Goal: Information Seeking & Learning: Find specific page/section

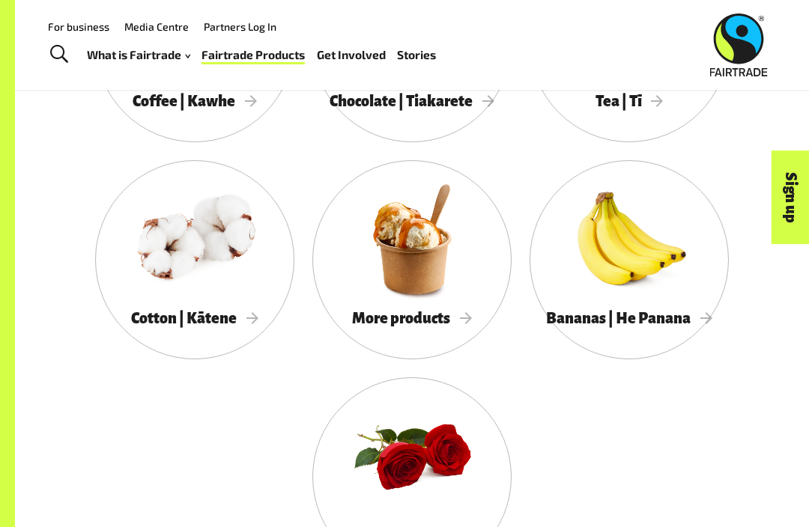
scroll to position [1274, 0]
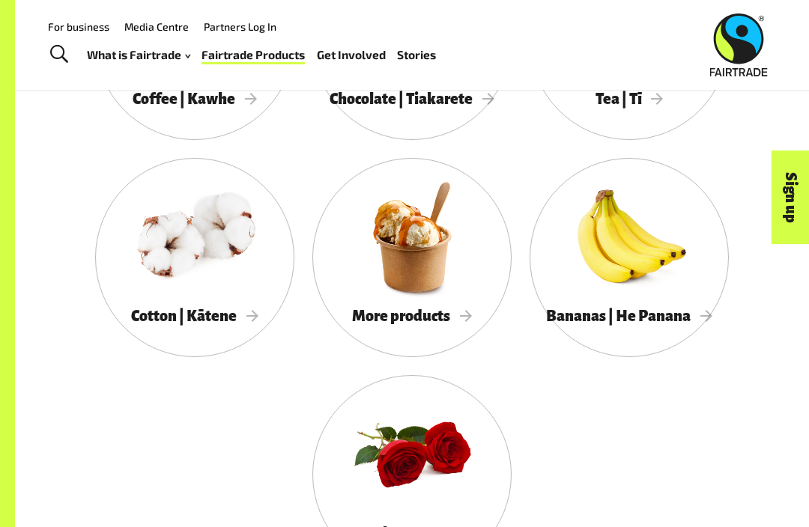
click at [453, 325] on div "More products" at bounding box center [411, 317] width 199 height 30
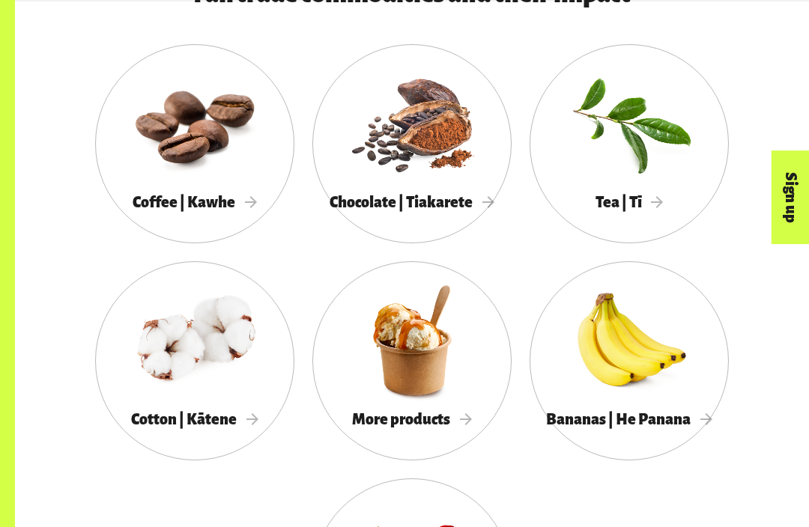
scroll to position [1173, 0]
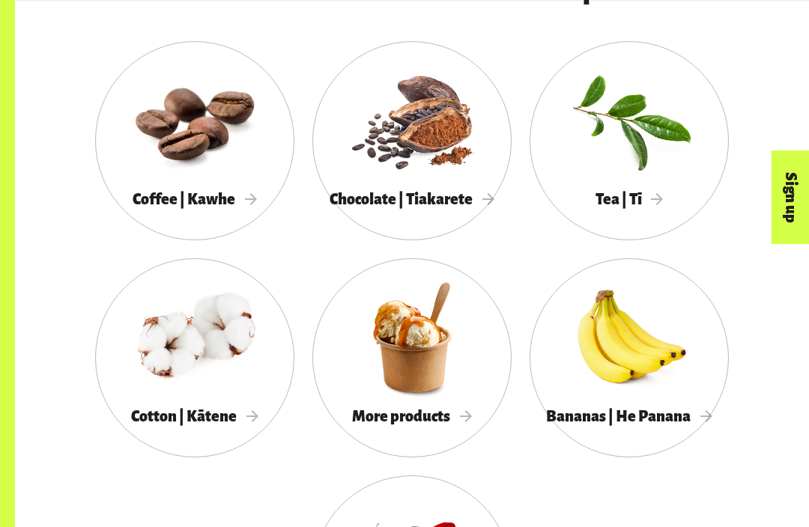
click at [402, 427] on div "More products" at bounding box center [411, 417] width 199 height 30
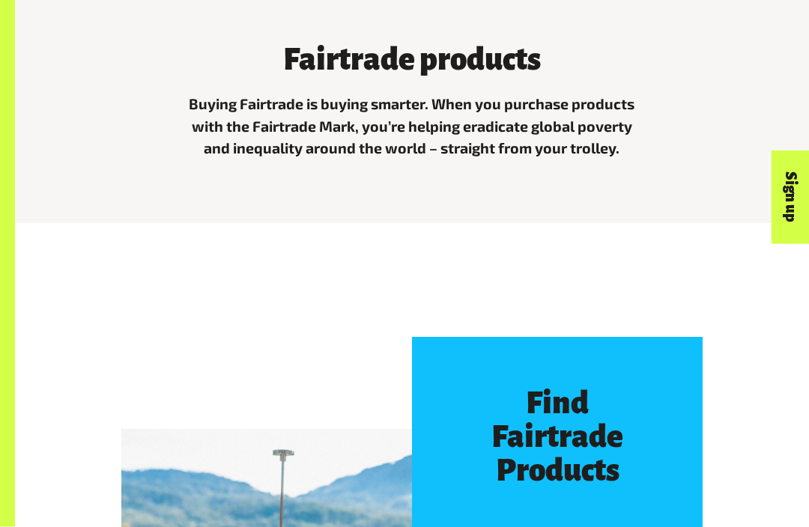
scroll to position [456, 0]
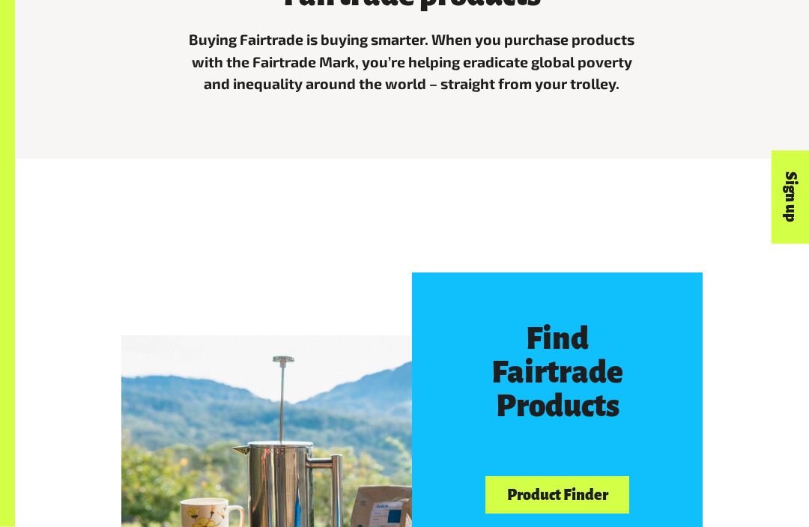
click at [560, 324] on h3 "Find Fairtrade Products" at bounding box center [558, 373] width 194 height 101
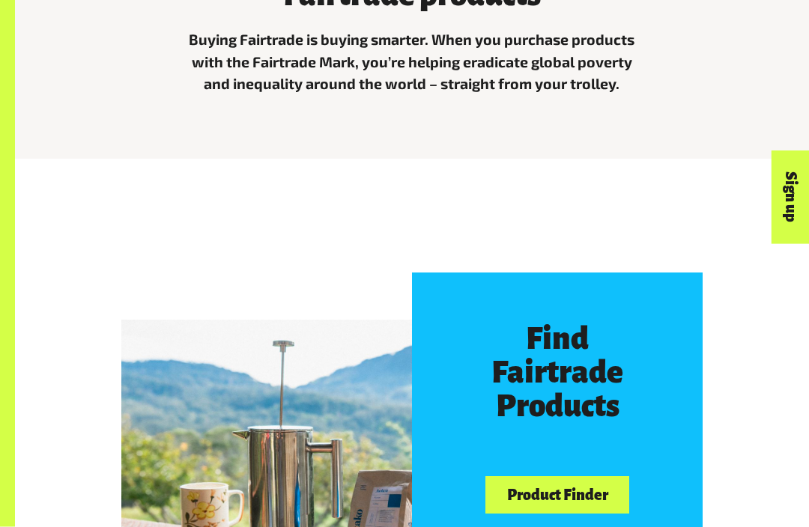
click at [588, 477] on link "Product Finder" at bounding box center [557, 496] width 144 height 38
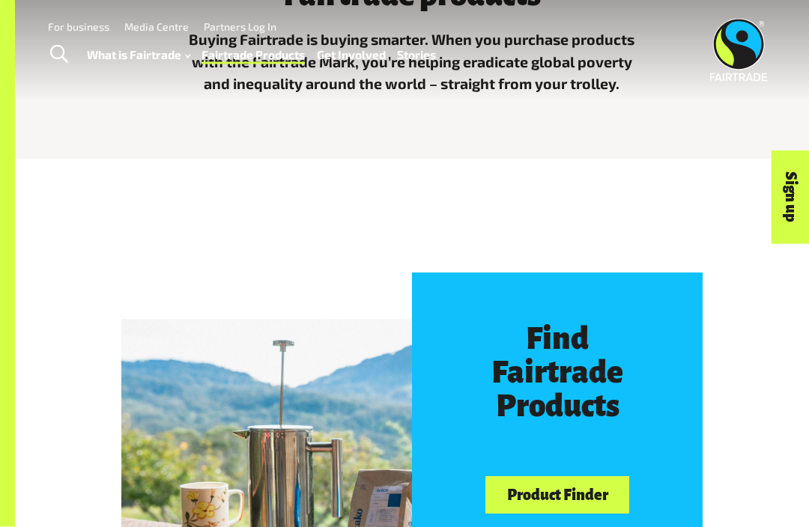
scroll to position [506, 0]
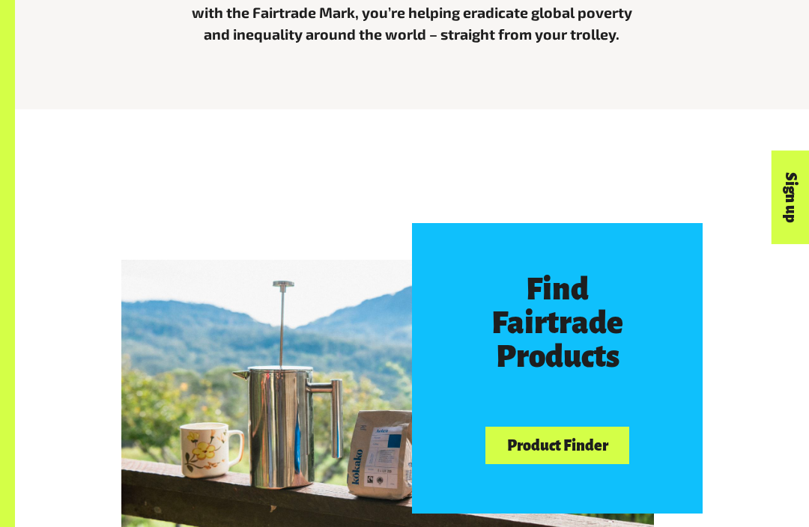
click at [523, 441] on link "Product Finder" at bounding box center [557, 446] width 144 height 38
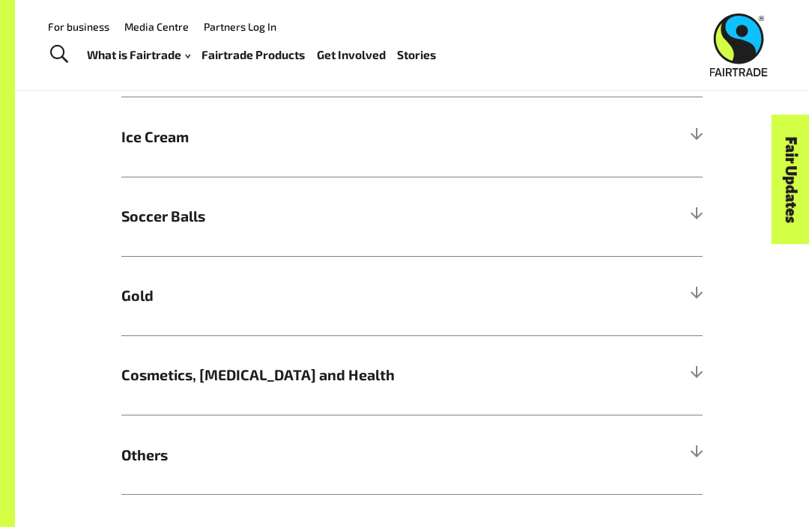
scroll to position [841, 0]
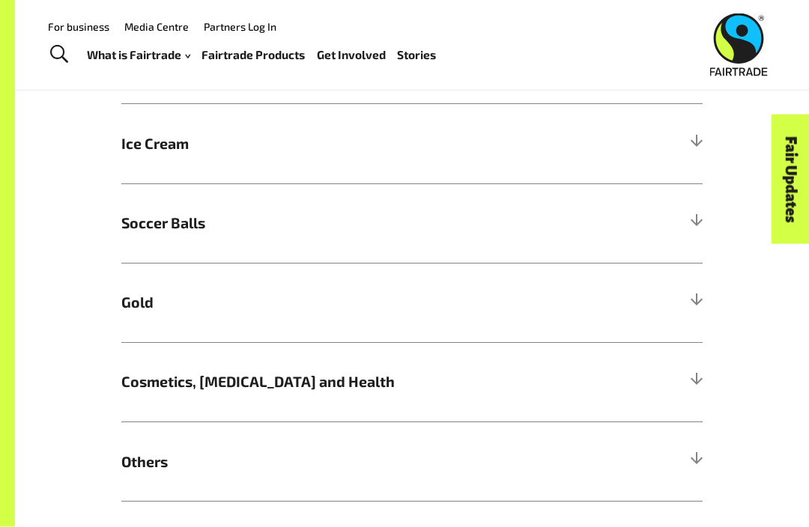
click at [501, 313] on h5 "Gold" at bounding box center [411, 303] width 581 height 79
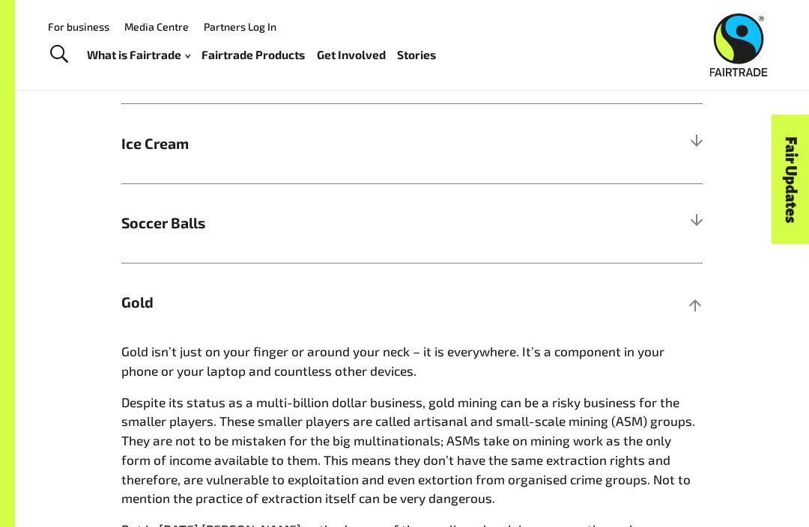
click at [545, 297] on span "Gold" at bounding box center [339, 302] width 436 height 22
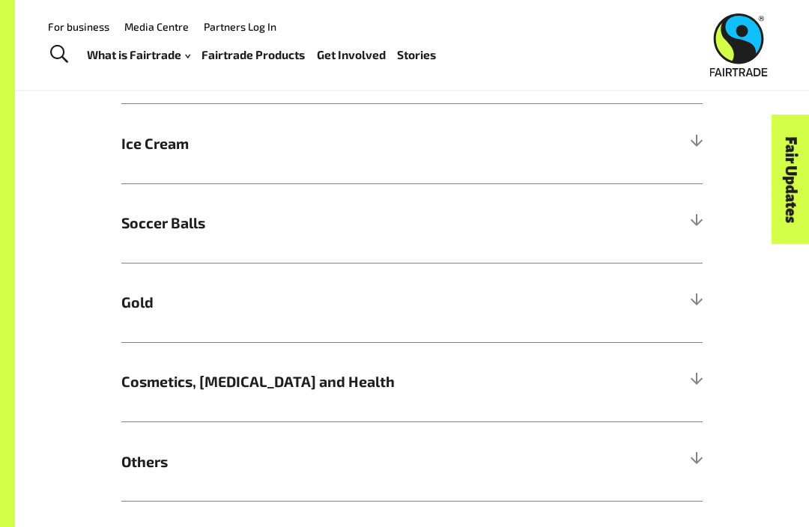
click at [462, 388] on span "Cosmetics, Skin Care and Health" at bounding box center [339, 382] width 436 height 22
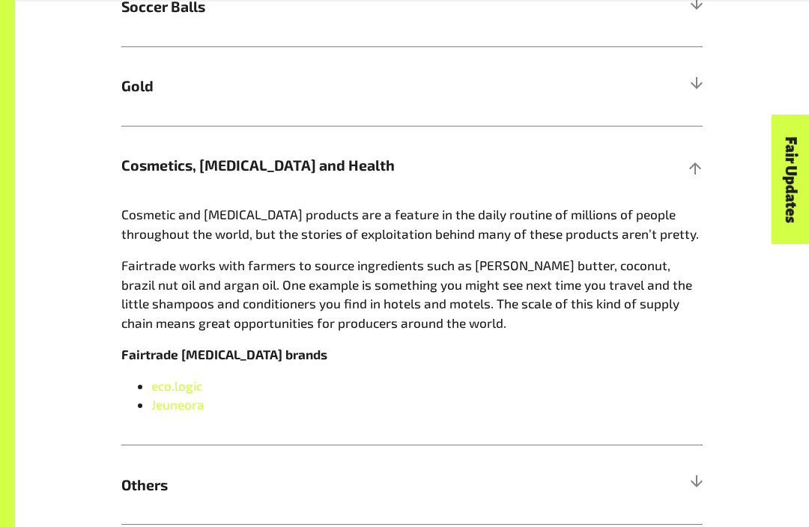
scroll to position [1062, 0]
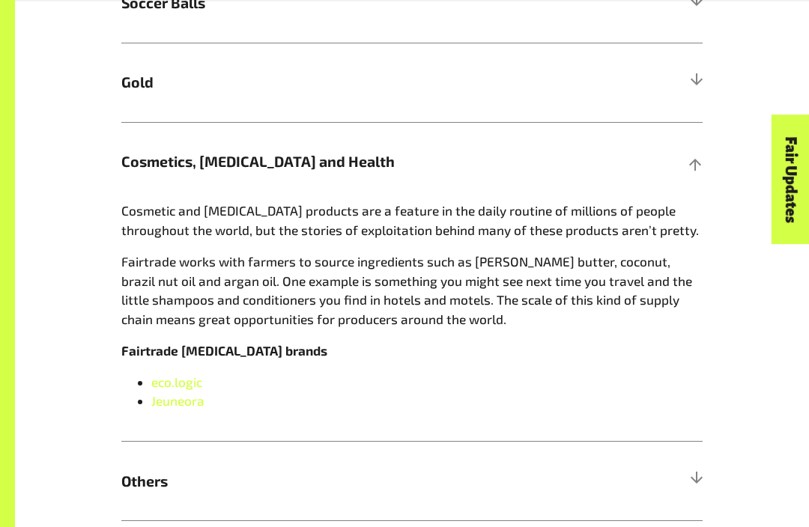
click at [693, 155] on div at bounding box center [695, 161] width 13 height 13
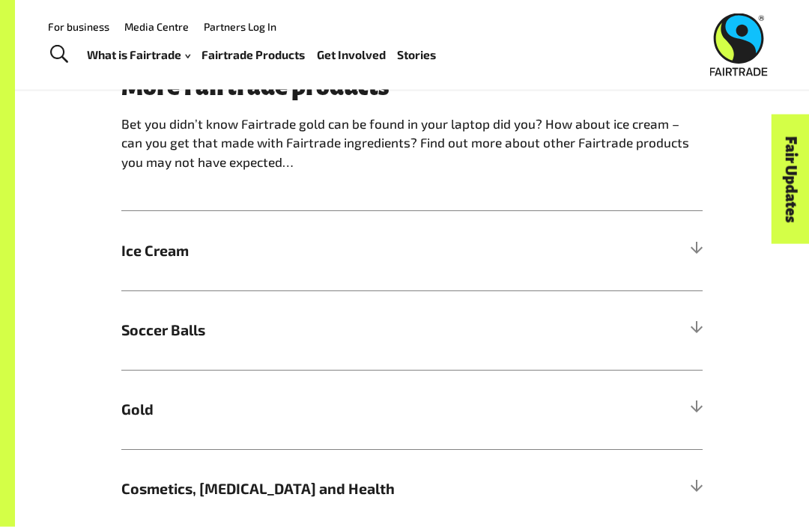
scroll to position [723, 0]
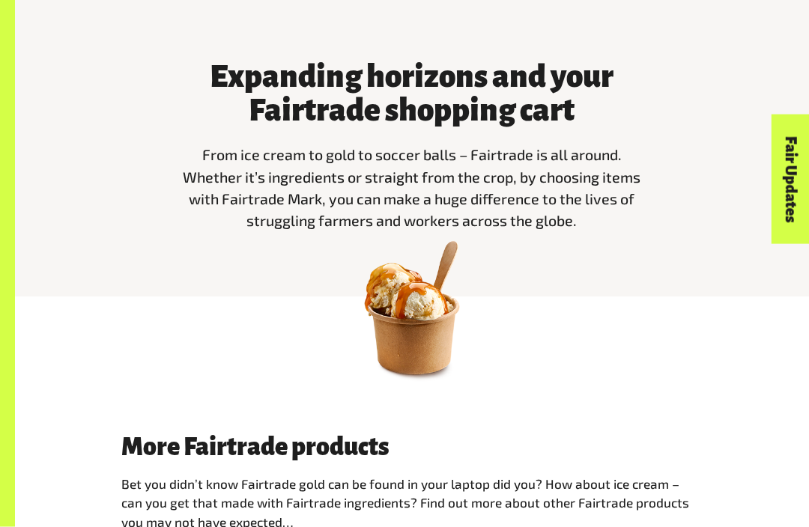
scroll to position [378, 0]
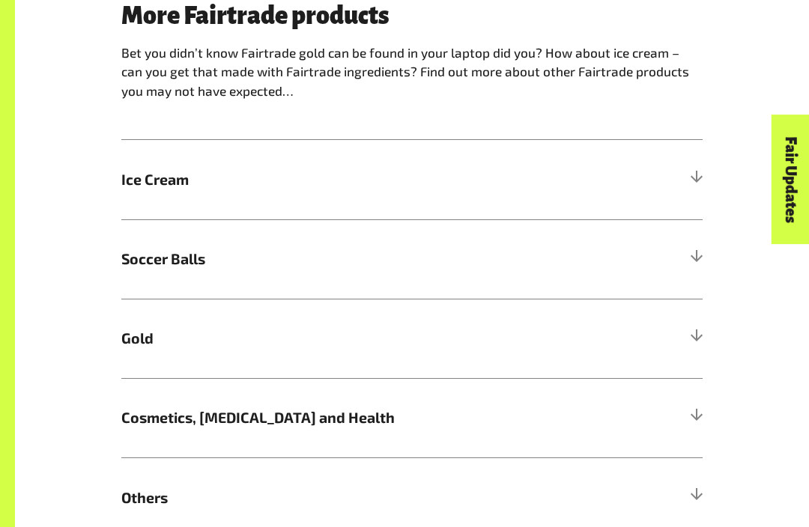
click at [414, 408] on span "Cosmetics, [MEDICAL_DATA] and Health" at bounding box center [339, 418] width 436 height 22
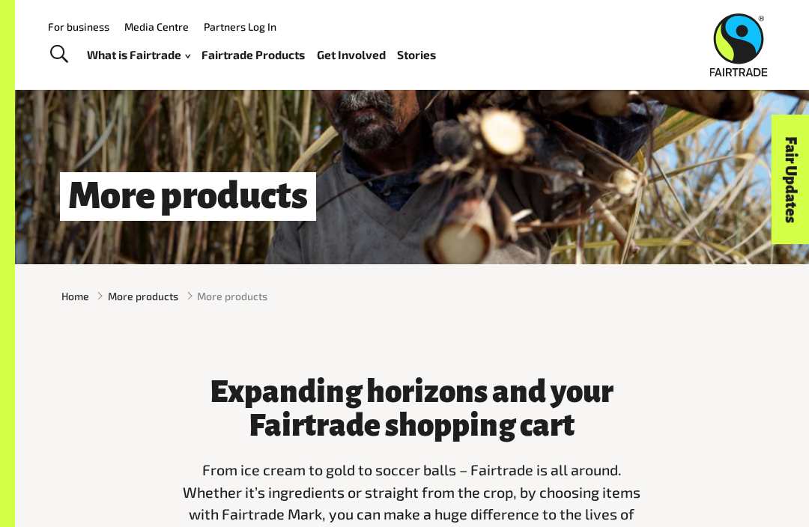
scroll to position [18, 0]
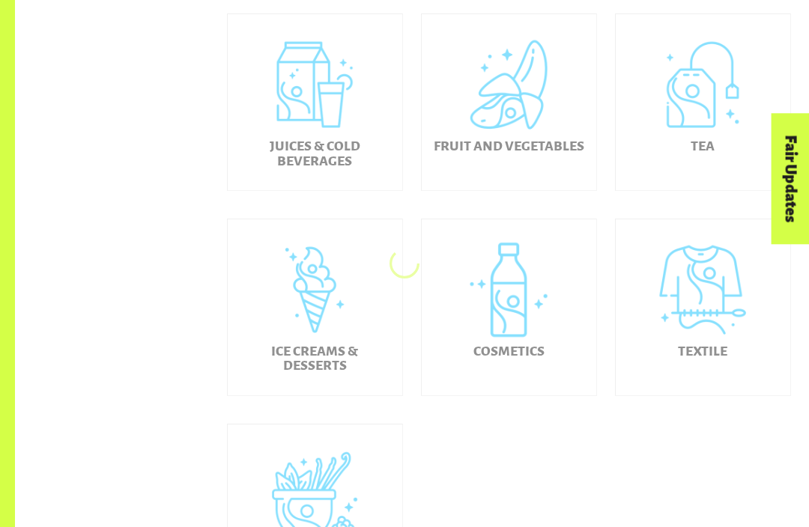
scroll to position [594, 0]
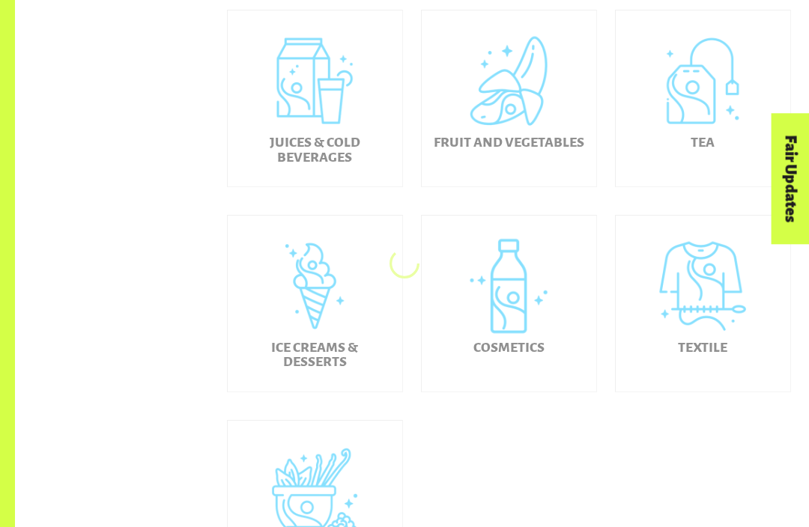
click at [701, 303] on div "Textile" at bounding box center [703, 304] width 175 height 176
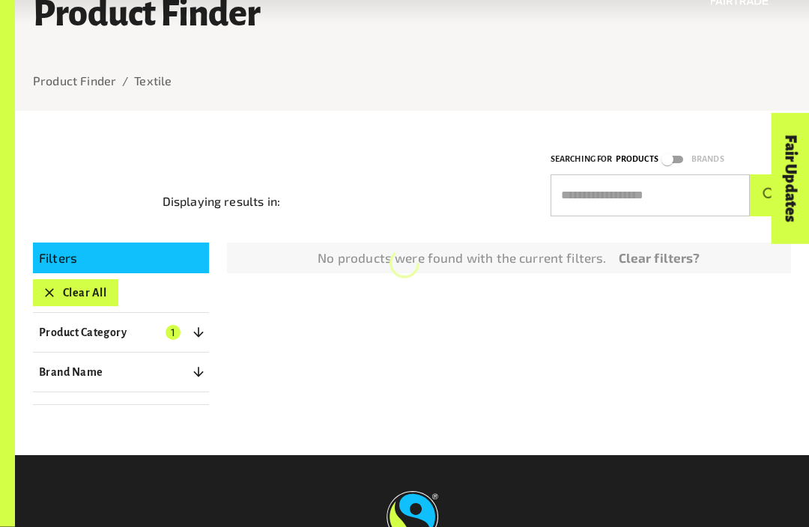
scroll to position [85, 0]
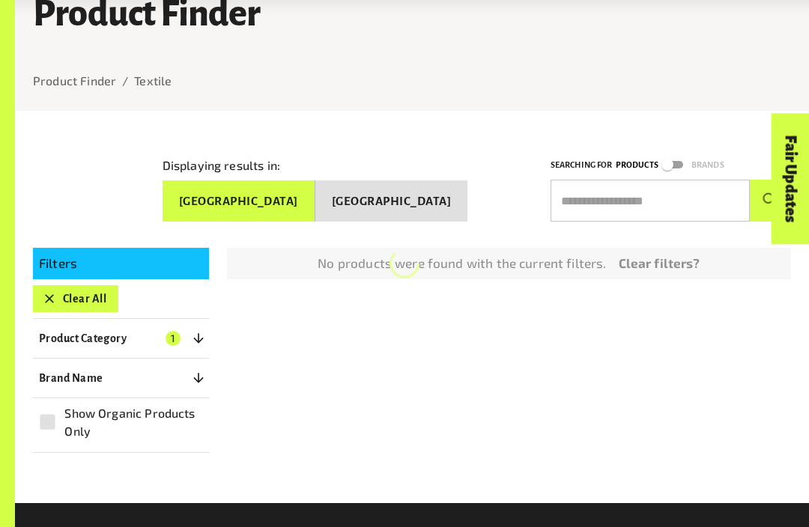
click at [64, 299] on button "Clear All" at bounding box center [75, 298] width 85 height 27
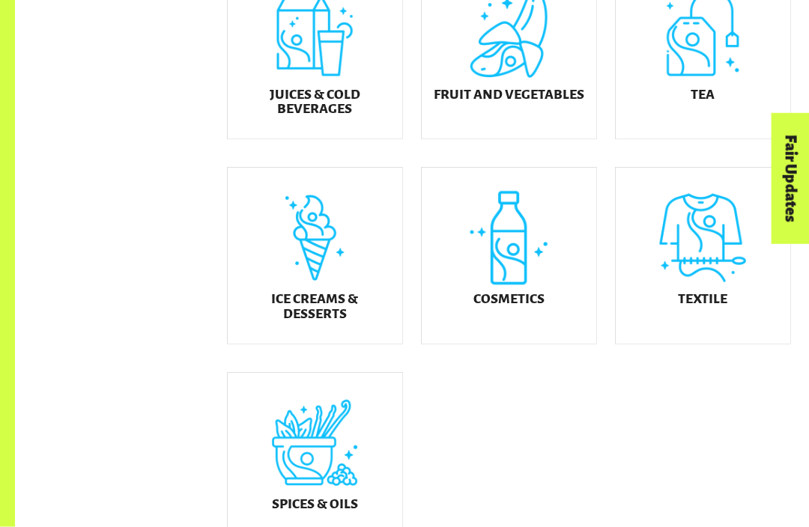
scroll to position [648, 0]
click at [721, 279] on div "Textile" at bounding box center [703, 256] width 175 height 176
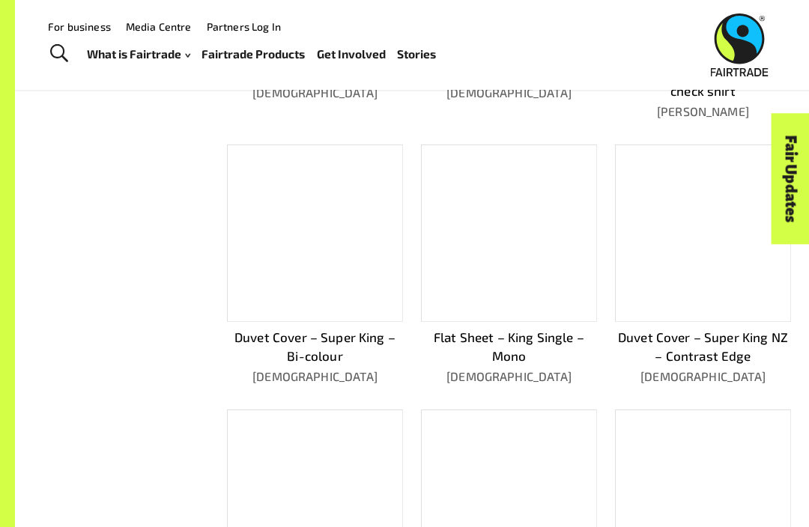
scroll to position [196, 0]
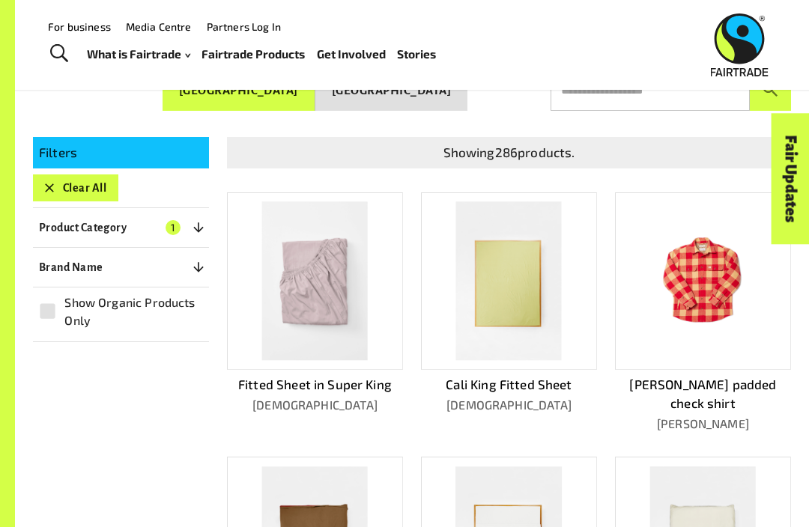
click at [64, 179] on button "Clear All" at bounding box center [75, 188] width 85 height 27
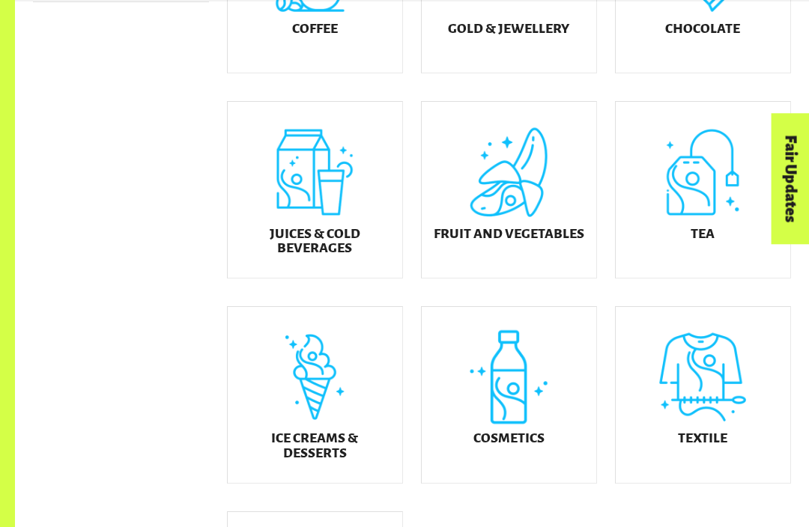
click at [500, 392] on div "Cosmetics" at bounding box center [509, 395] width 175 height 176
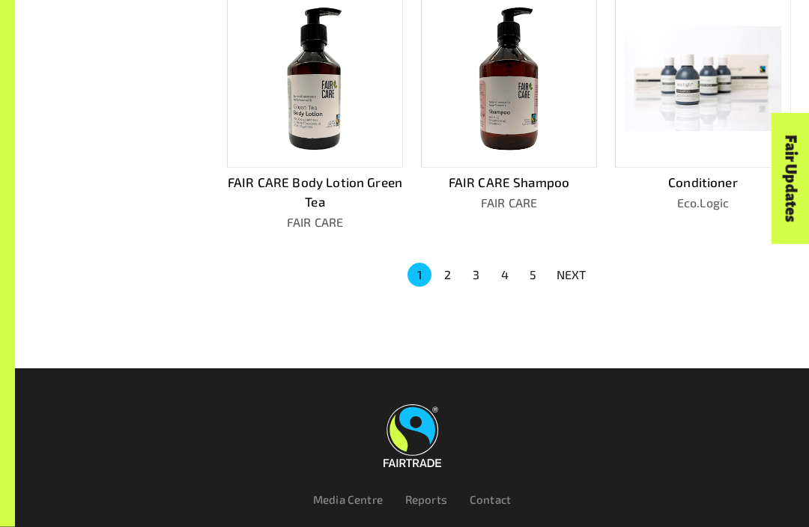
scroll to position [854, 0]
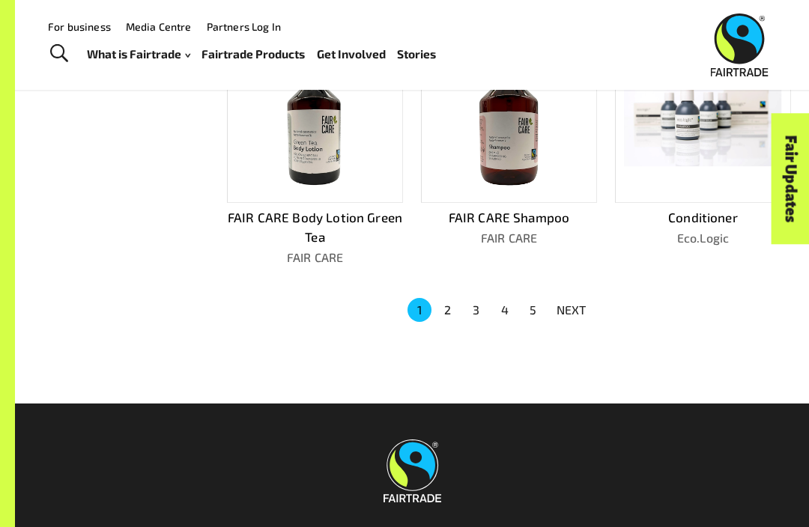
click at [440, 307] on button "2" at bounding box center [448, 310] width 24 height 24
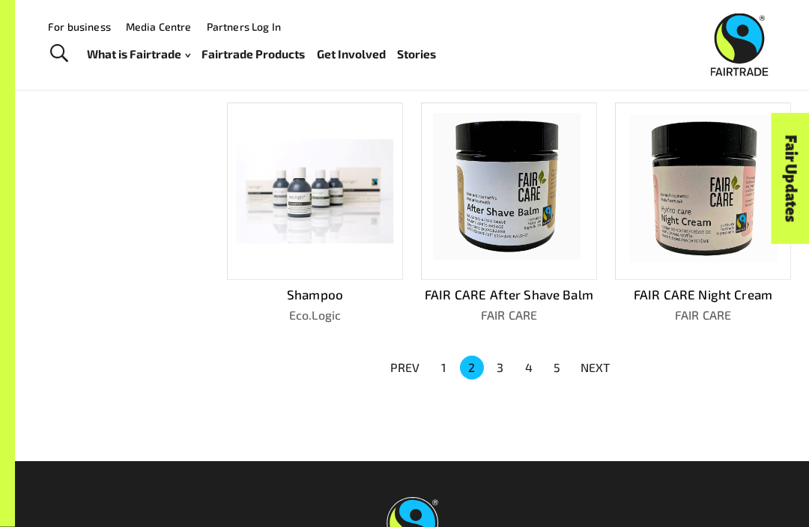
scroll to position [815, 0]
click at [499, 356] on button "3" at bounding box center [500, 368] width 24 height 24
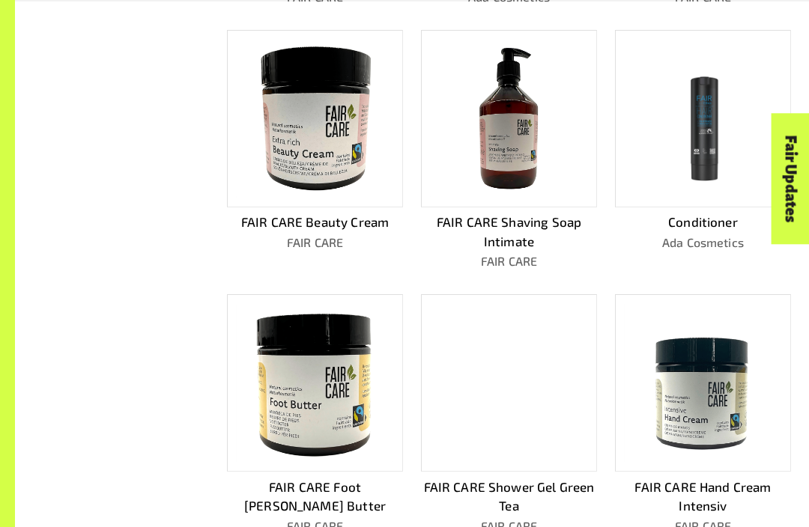
scroll to position [665, 0]
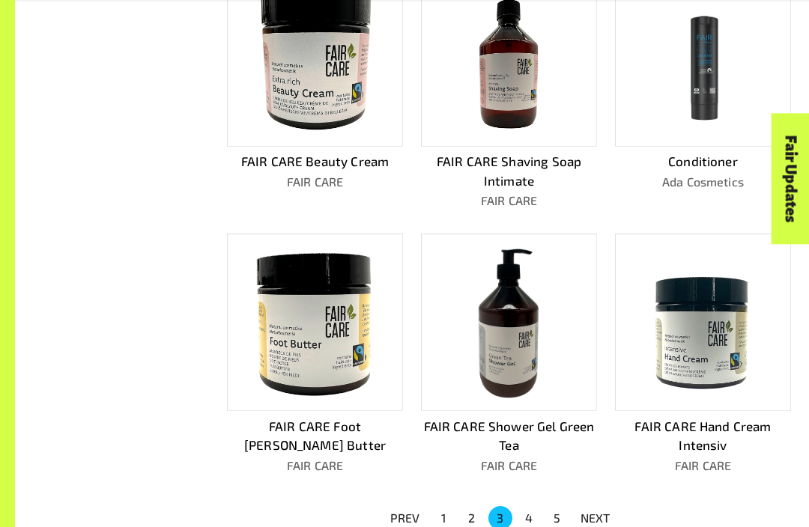
click at [442, 512] on button "1" at bounding box center [444, 518] width 24 height 24
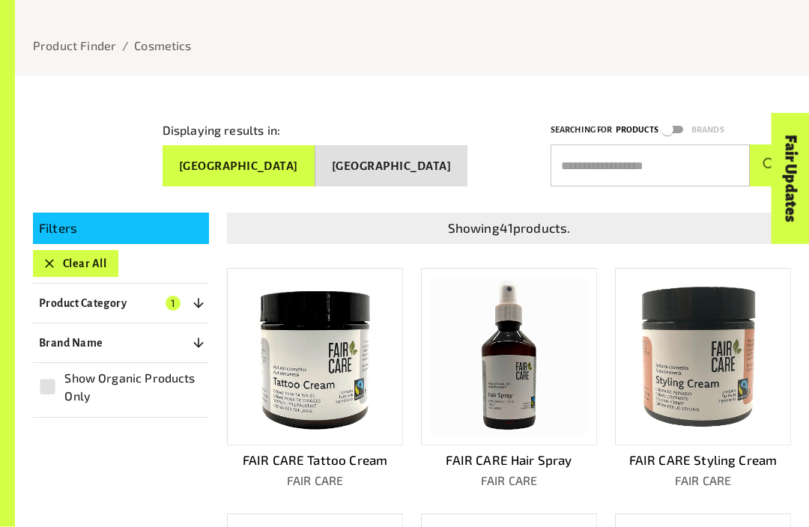
scroll to position [121, 0]
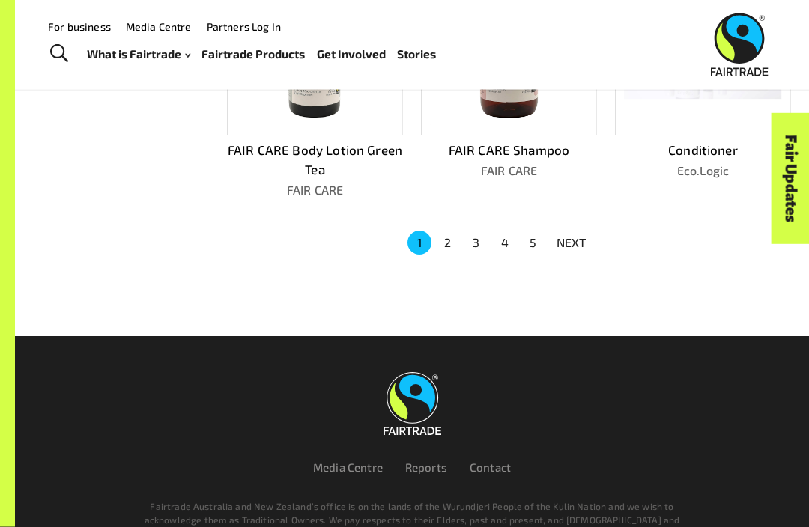
click at [571, 237] on p "NEXT" at bounding box center [572, 244] width 30 height 18
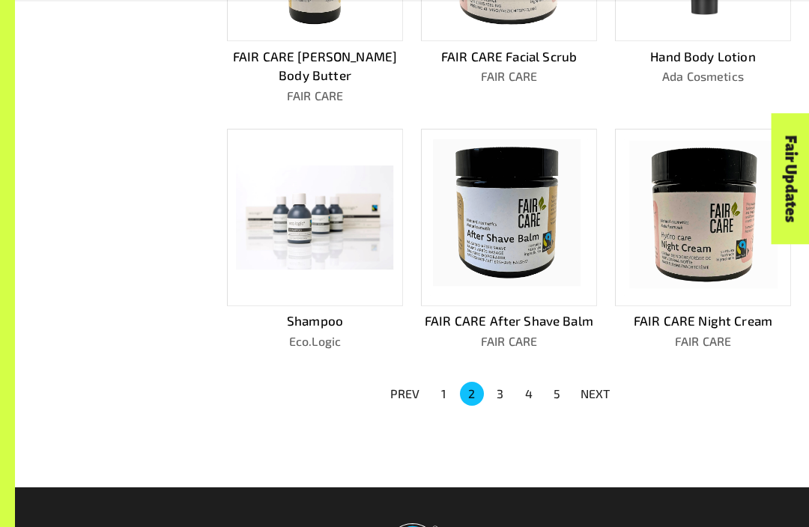
scroll to position [790, 0]
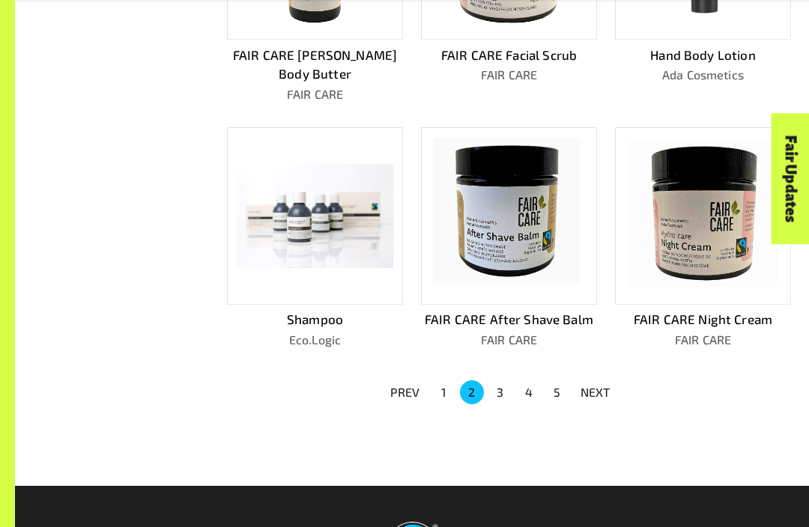
click at [553, 381] on button "5" at bounding box center [557, 393] width 24 height 24
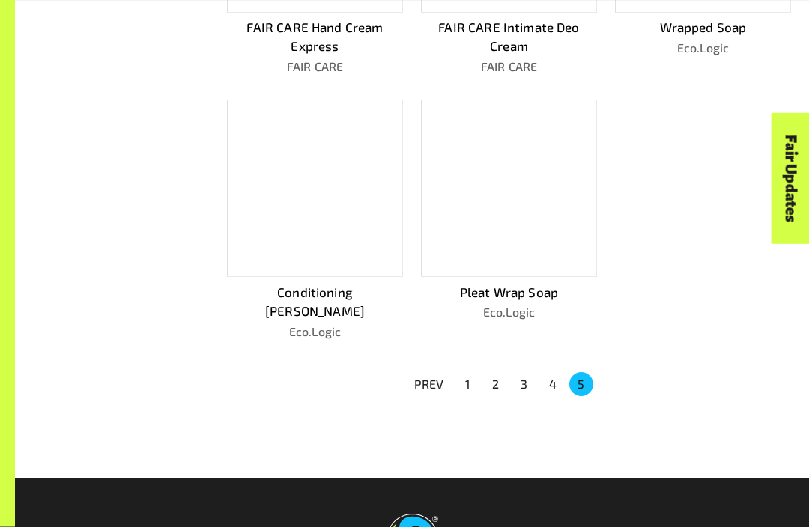
click at [436, 381] on p "PREV" at bounding box center [429, 385] width 30 height 18
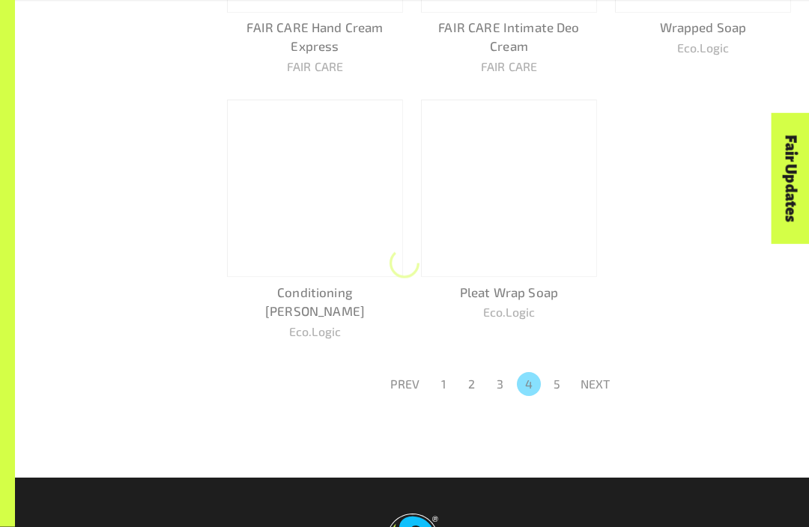
scroll to position [553, 0]
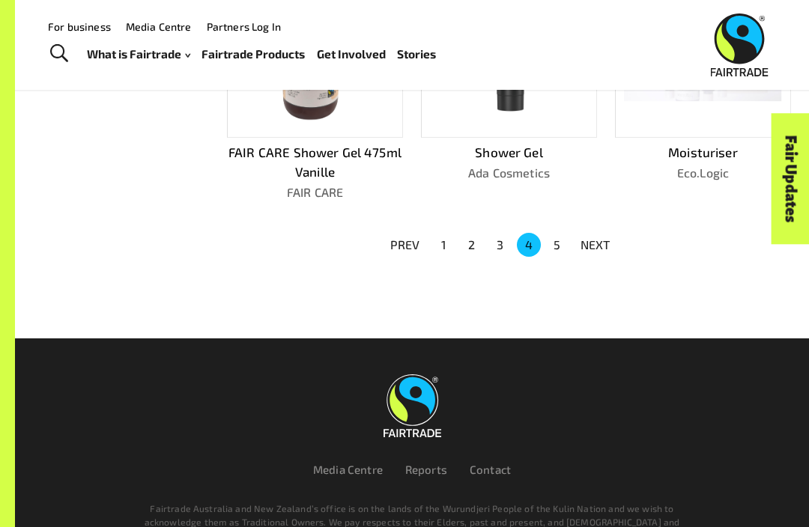
click at [453, 233] on button "1" at bounding box center [444, 245] width 24 height 24
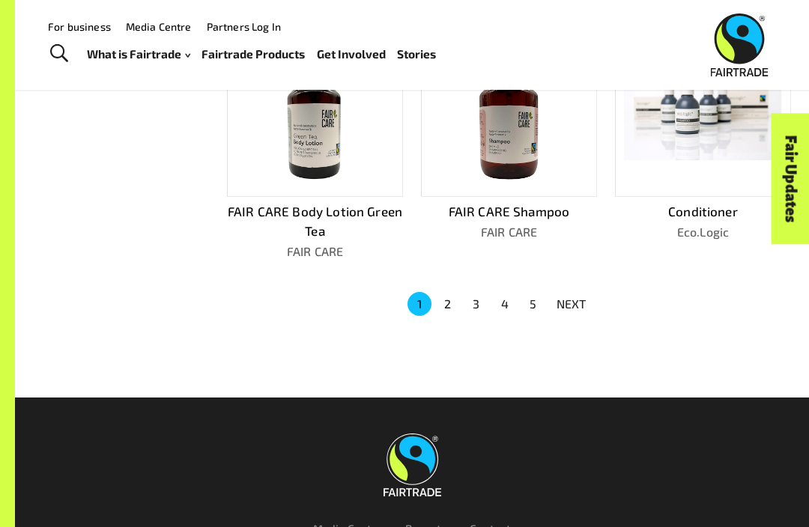
scroll to position [844, 0]
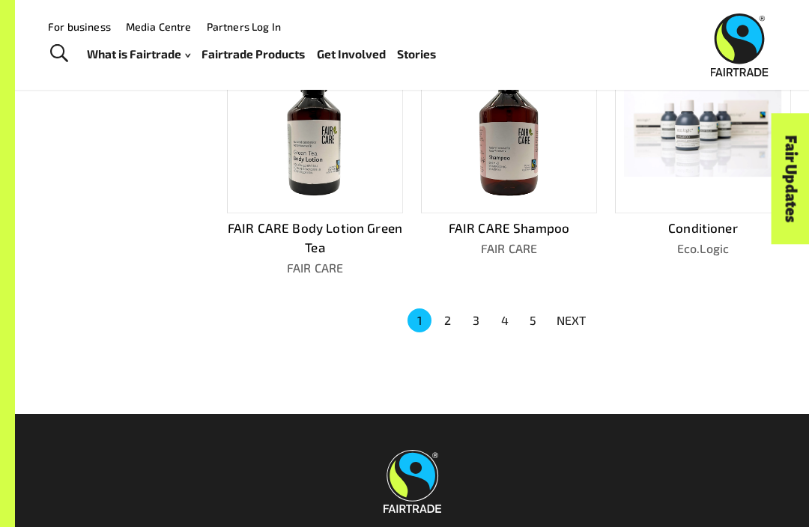
click at [454, 309] on button "2" at bounding box center [448, 321] width 24 height 24
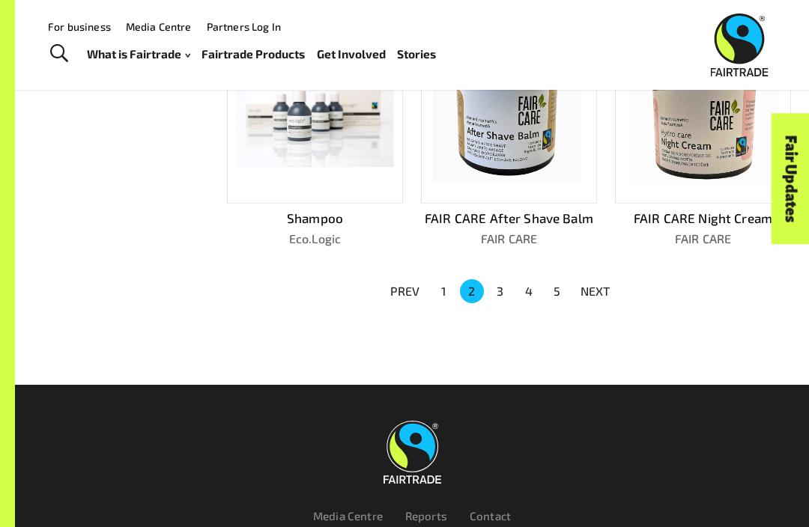
scroll to position [889, 0]
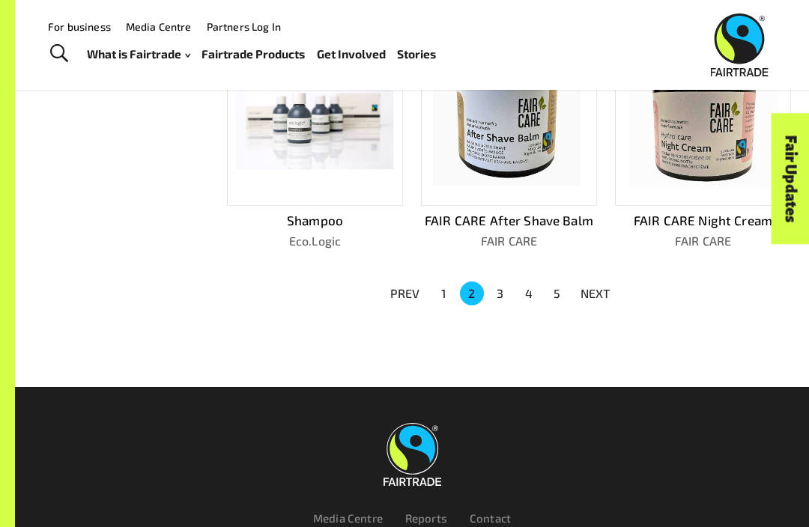
click at [503, 282] on button "3" at bounding box center [500, 294] width 24 height 24
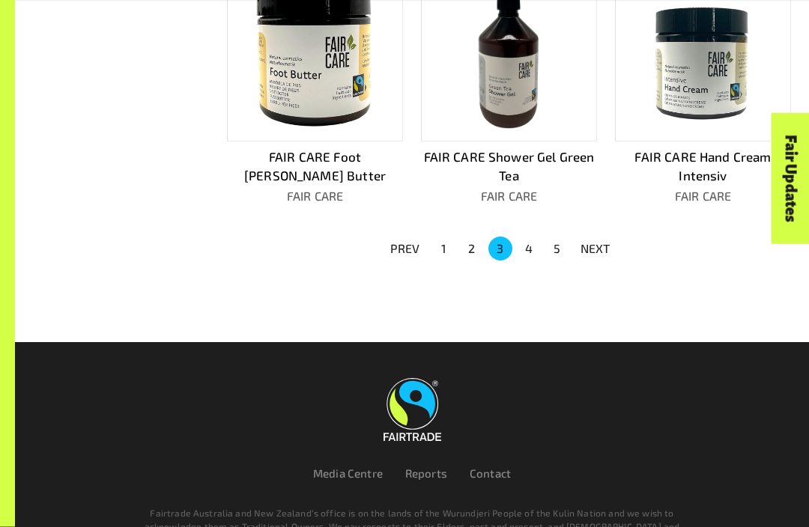
scroll to position [930, 0]
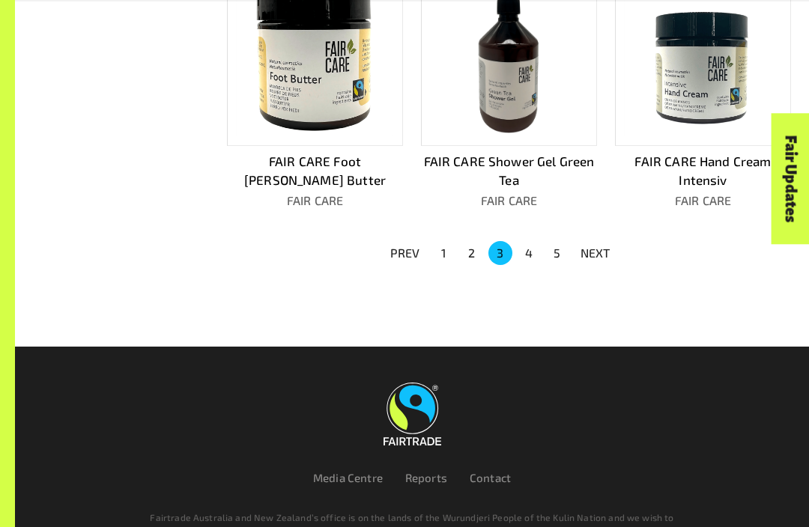
click at [531, 250] on button "4" at bounding box center [529, 253] width 24 height 24
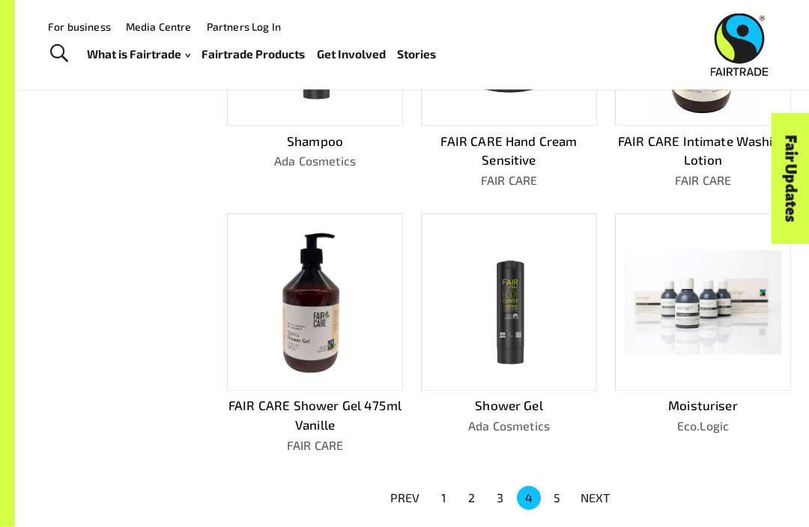
scroll to position [704, 0]
click at [553, 497] on button "5" at bounding box center [557, 498] width 24 height 24
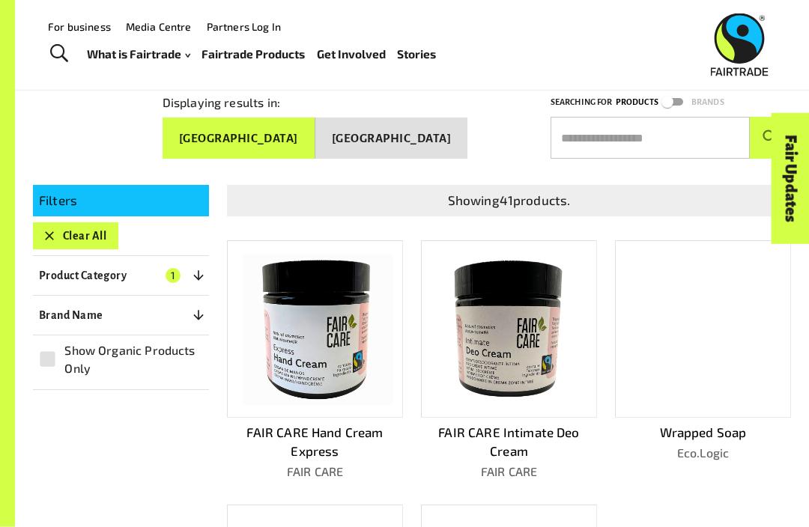
scroll to position [147, 0]
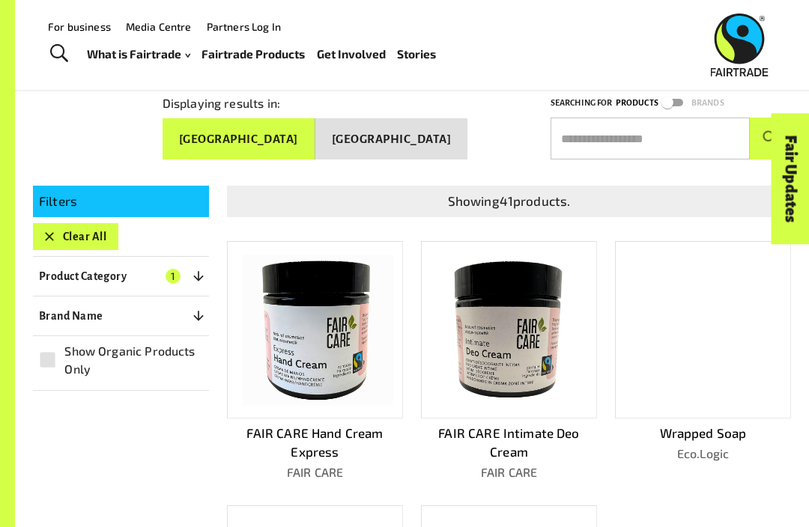
click at [66, 271] on p "Product Category" at bounding box center [83, 276] width 88 height 18
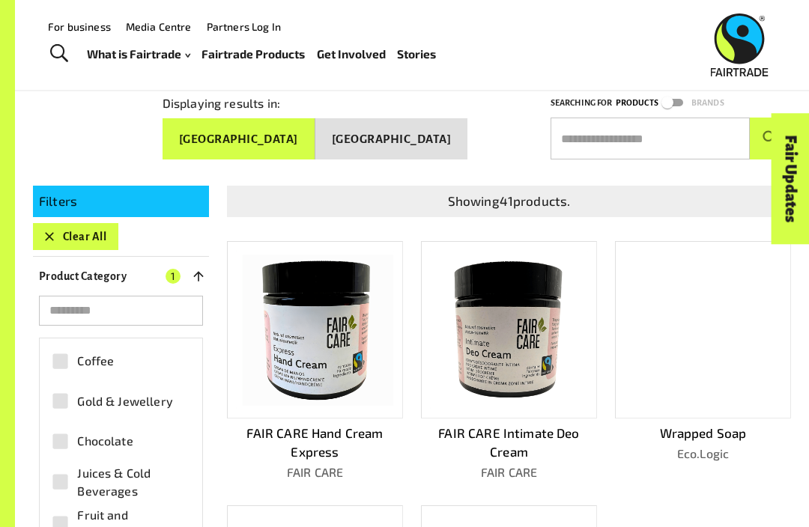
click at [55, 273] on p "Product Category" at bounding box center [83, 276] width 88 height 18
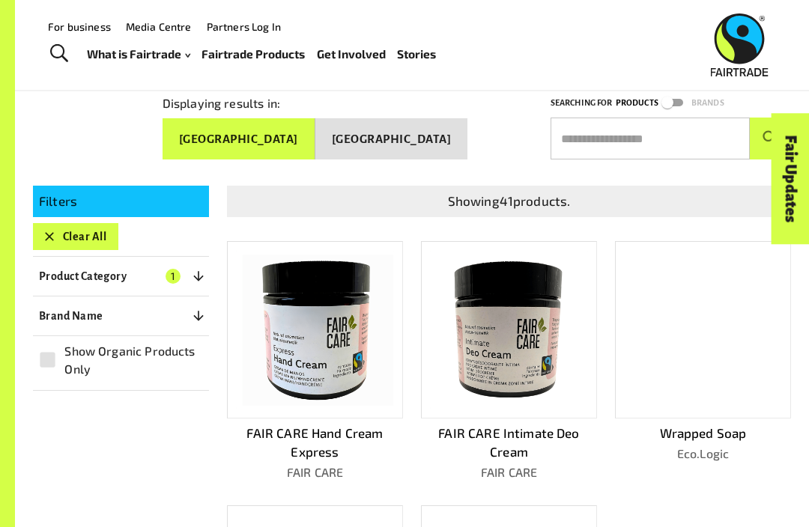
click at [52, 307] on p "Brand Name" at bounding box center [71, 316] width 64 height 18
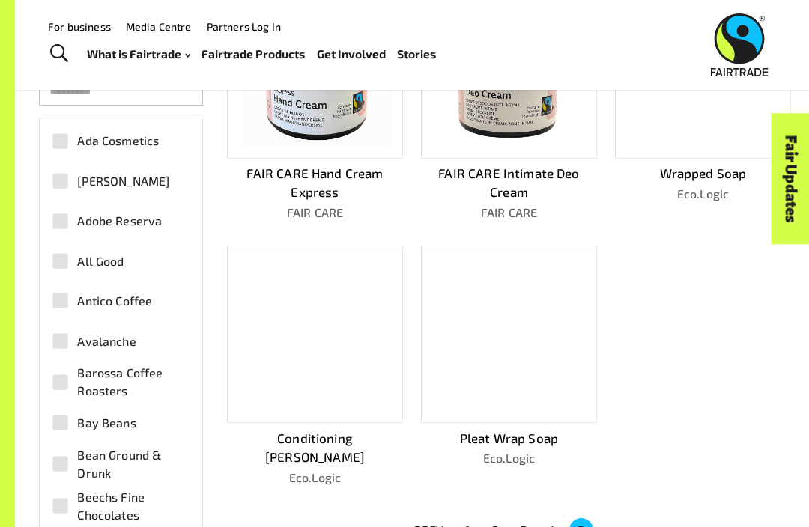
scroll to position [0, 0]
click at [124, 140] on span "Ada Cosmetics" at bounding box center [118, 141] width 82 height 18
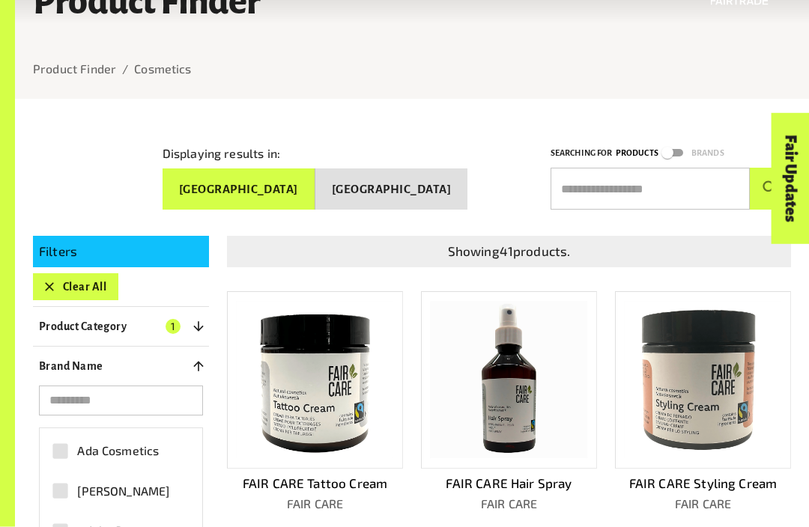
scroll to position [97, 0]
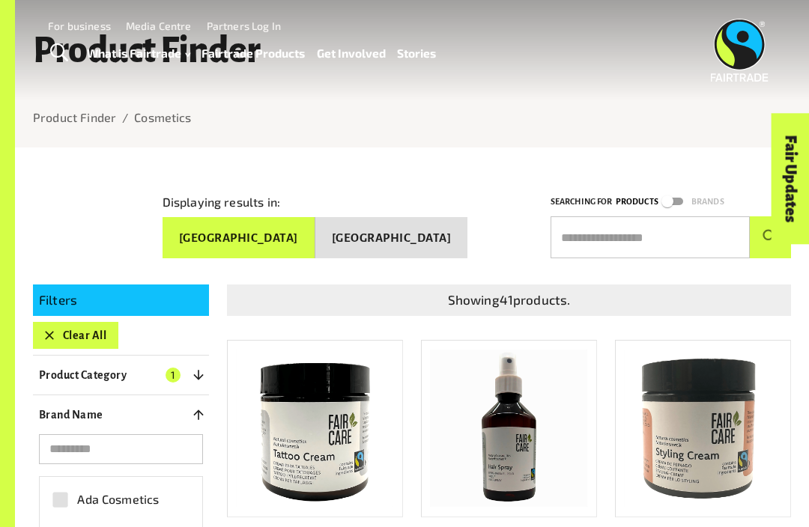
click at [191, 410] on icon "button" at bounding box center [198, 415] width 15 height 15
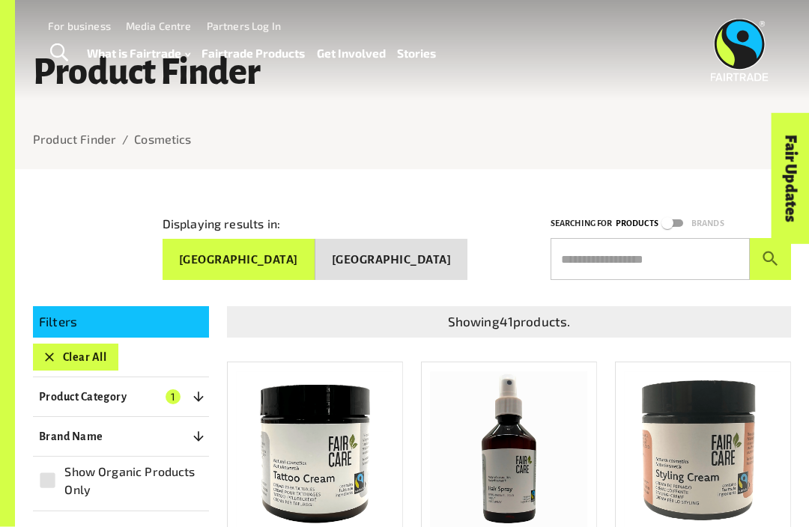
scroll to position [0, 0]
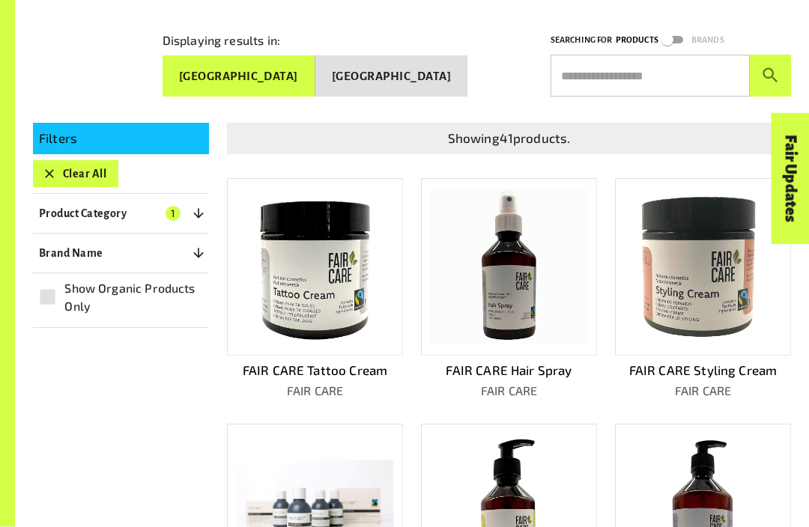
click at [191, 211] on icon "button" at bounding box center [198, 214] width 15 height 15
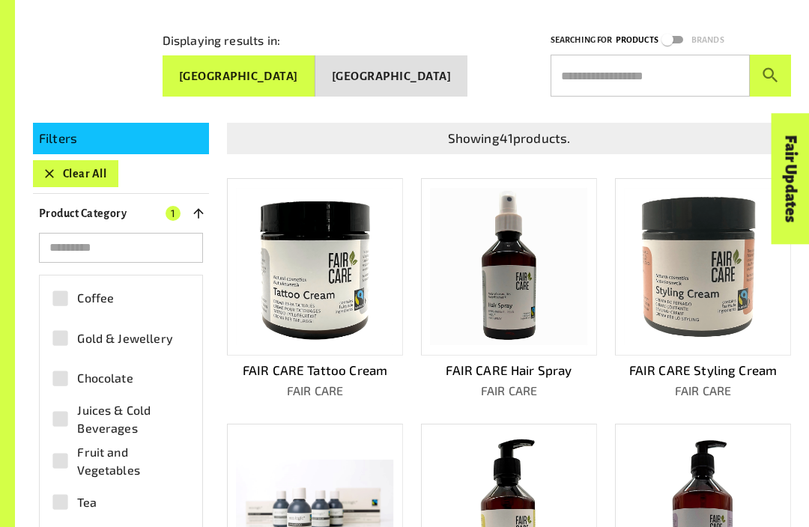
click at [193, 208] on icon "button" at bounding box center [198, 213] width 15 height 15
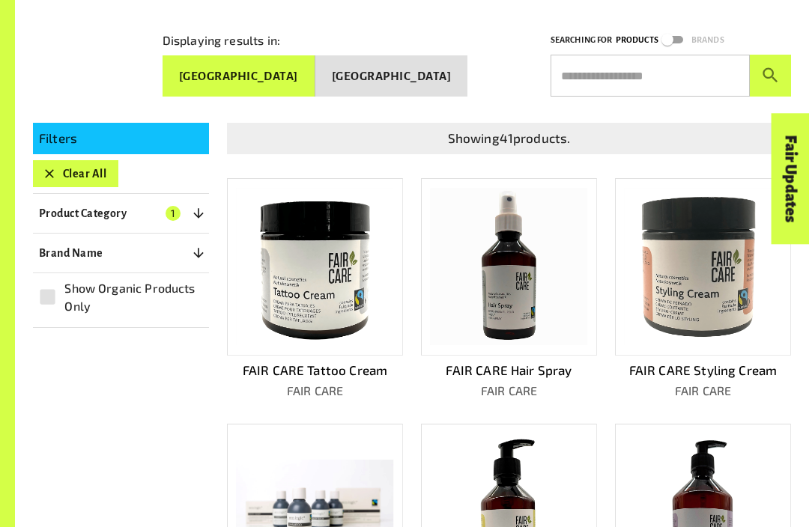
click at [197, 246] on icon "button" at bounding box center [198, 253] width 15 height 15
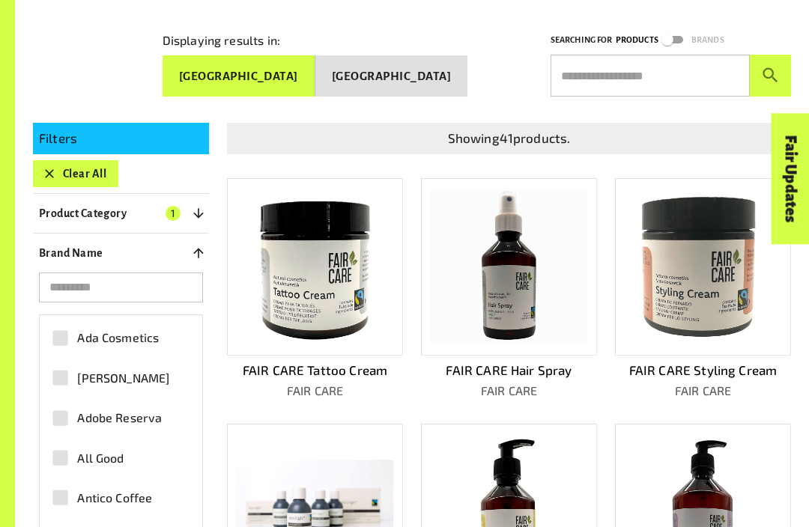
click at [194, 255] on button "Brand Name 0" at bounding box center [121, 253] width 176 height 27
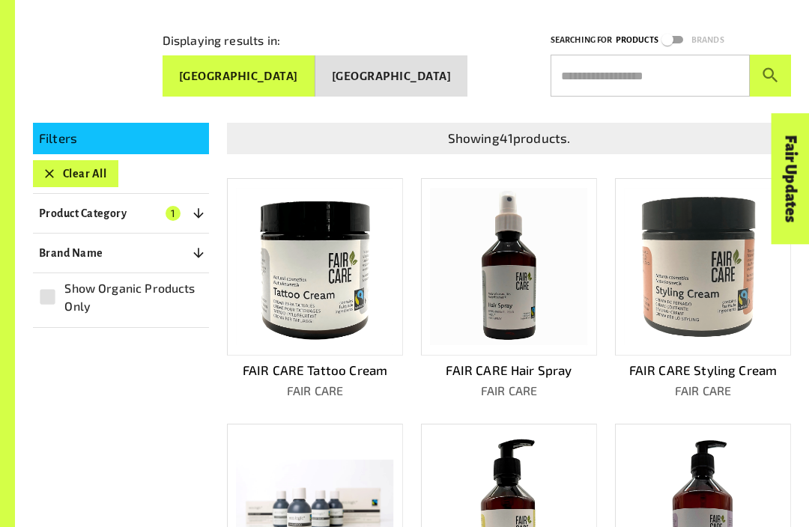
click at [195, 206] on icon "button" at bounding box center [198, 213] width 15 height 15
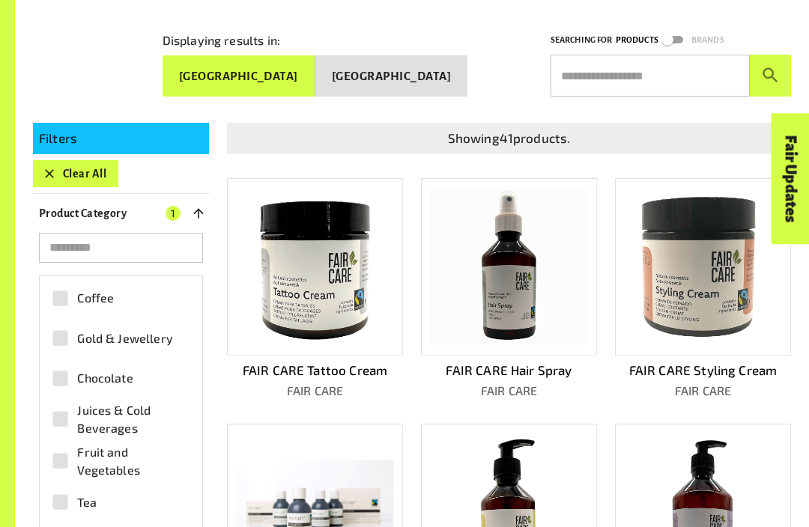
click at [200, 206] on icon "button" at bounding box center [198, 213] width 15 height 15
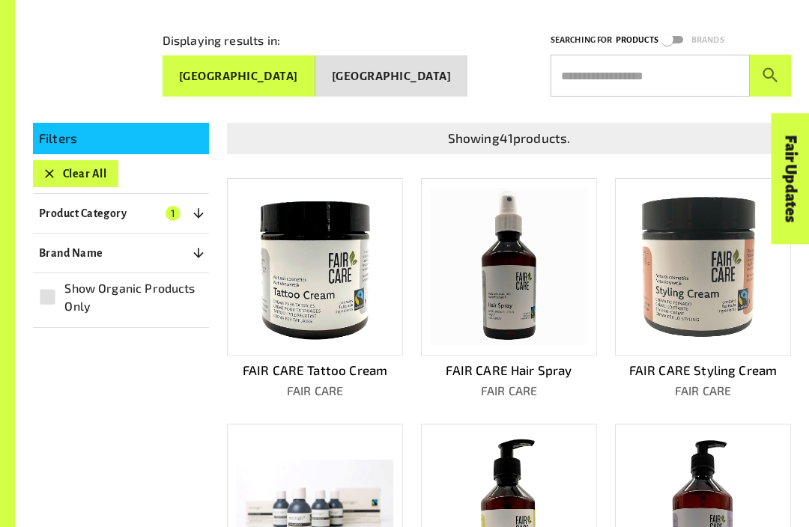
click at [601, 78] on input "text" at bounding box center [650, 76] width 199 height 42
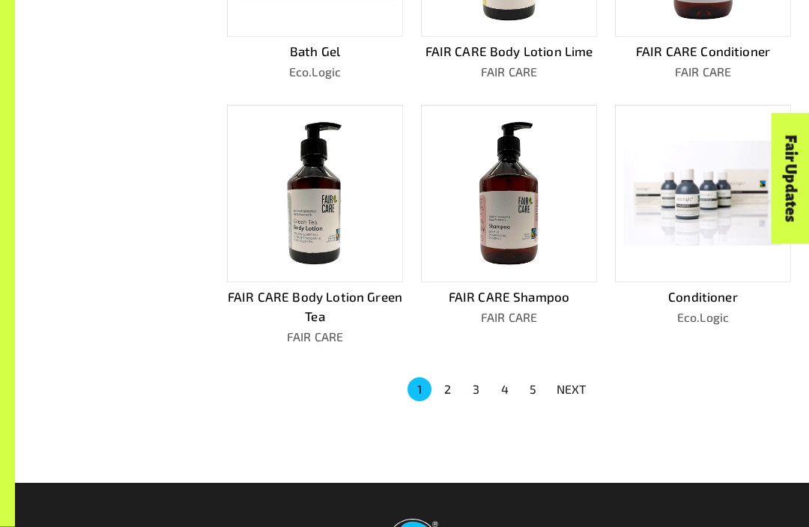
scroll to position [775, 0]
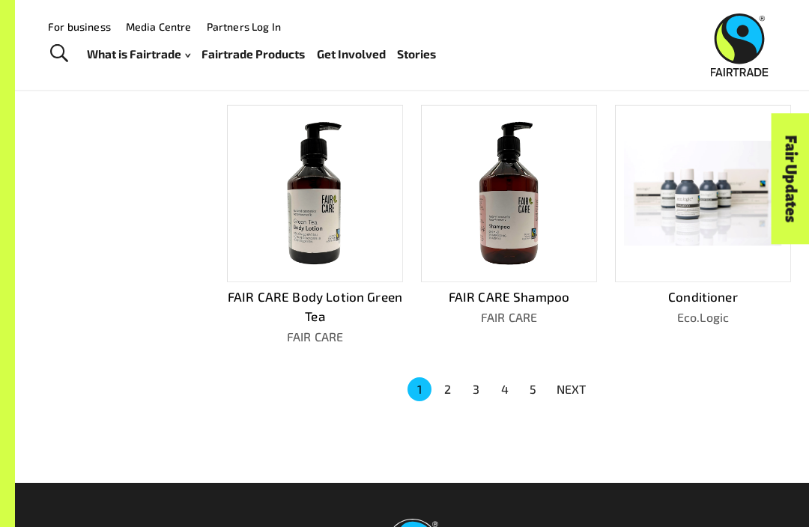
click at [449, 390] on button "2" at bounding box center [448, 390] width 24 height 24
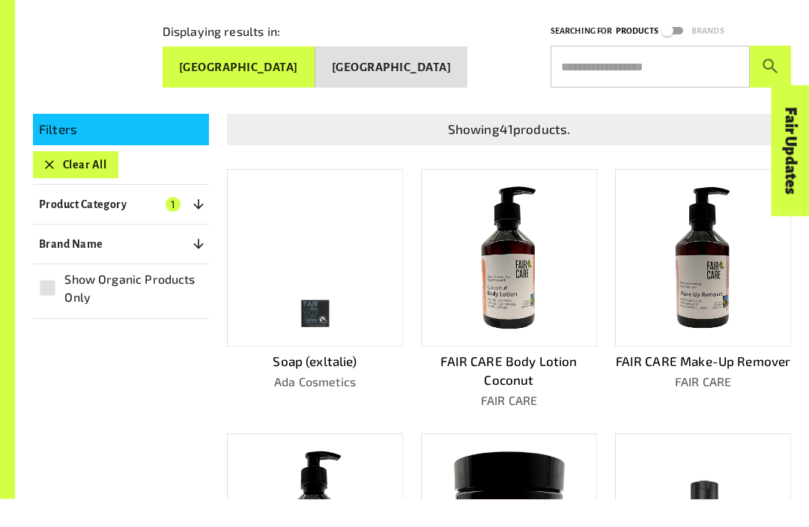
scroll to position [926, 0]
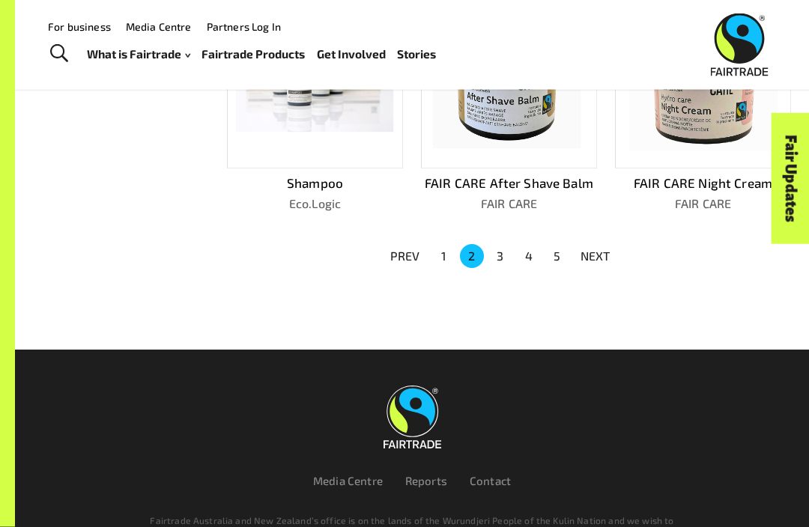
click at [504, 245] on button "3" at bounding box center [500, 257] width 24 height 24
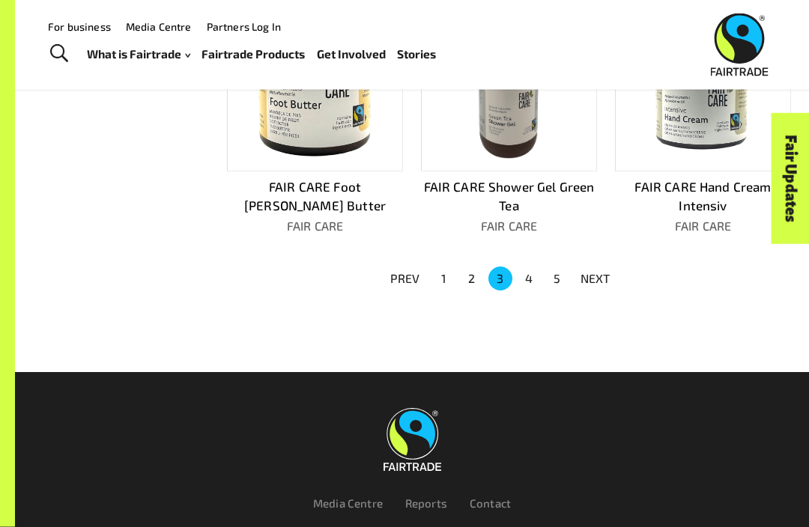
scroll to position [905, 0]
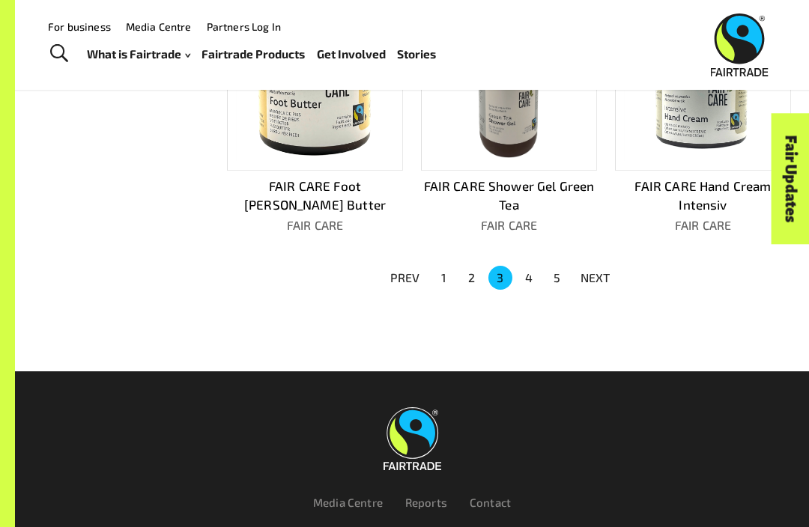
click at [527, 272] on button "4" at bounding box center [529, 278] width 24 height 24
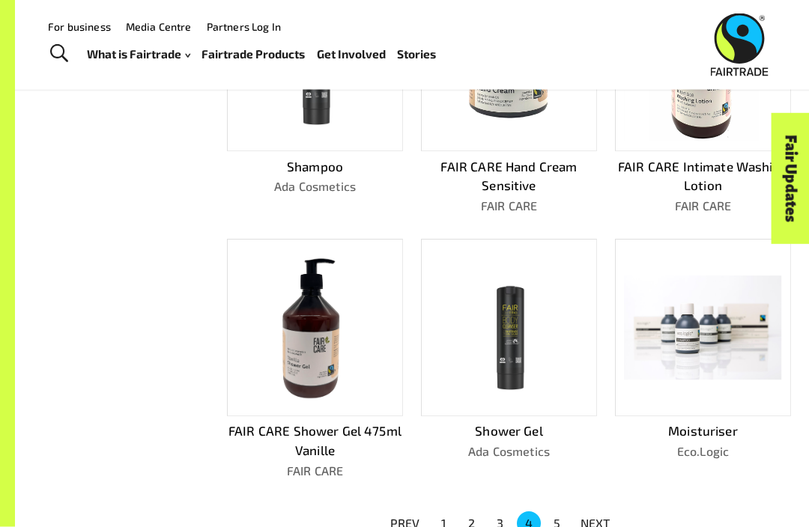
scroll to position [679, 0]
click at [554, 512] on button "5" at bounding box center [557, 524] width 24 height 24
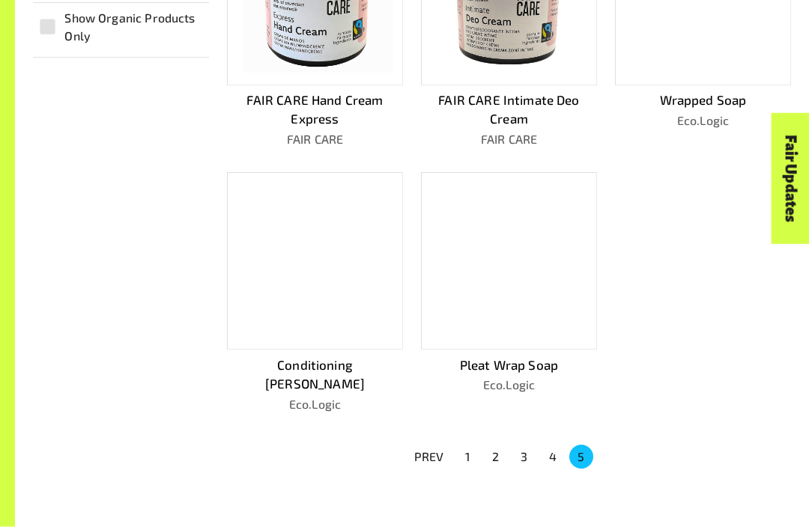
scroll to position [480, 0]
click at [548, 453] on button "4" at bounding box center [553, 457] width 24 height 24
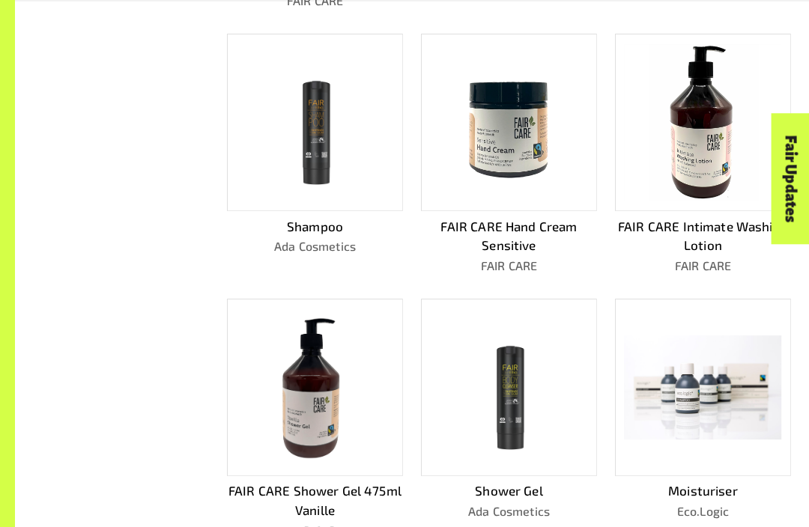
scroll to position [625, 0]
